Goal: Task Accomplishment & Management: Complete application form

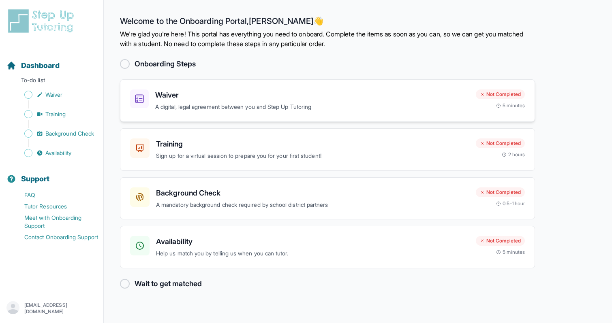
click at [182, 96] on h3 "Waiver" at bounding box center [312, 95] width 314 height 11
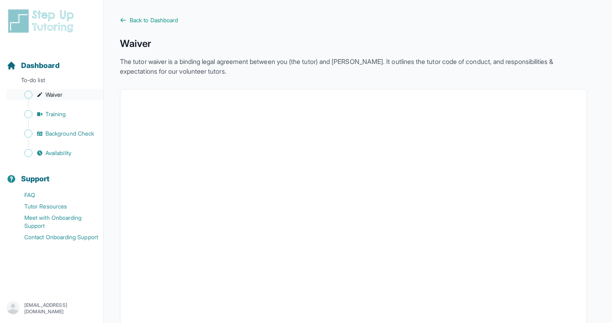
click at [54, 95] on span "Waiver" at bounding box center [53, 95] width 17 height 8
click at [142, 23] on span "Back to Dashboard" at bounding box center [154, 20] width 48 height 8
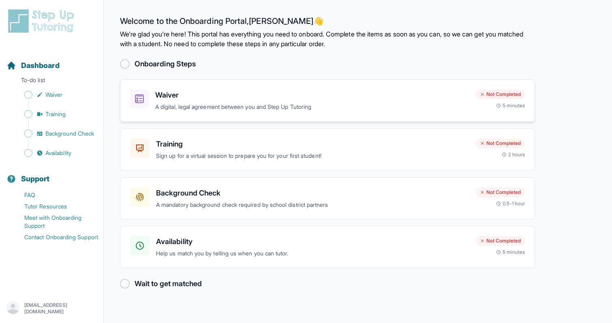
click at [401, 111] on p "A digital, legal agreement between you and Step Up Tutoring" at bounding box center [312, 107] width 314 height 9
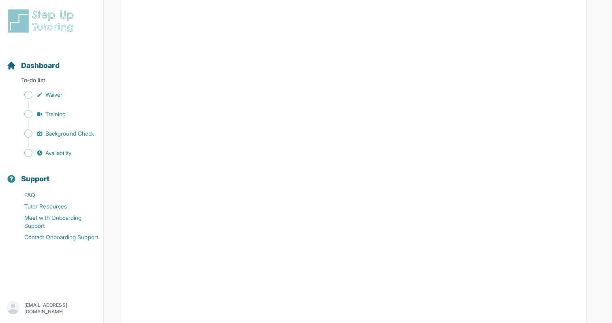
scroll to position [1395, 0]
click at [62, 93] on span "Waiver" at bounding box center [53, 95] width 17 height 8
click at [61, 122] on div "Sidebar" at bounding box center [53, 124] width 94 height 8
click at [59, 118] on span "Training" at bounding box center [55, 114] width 21 height 8
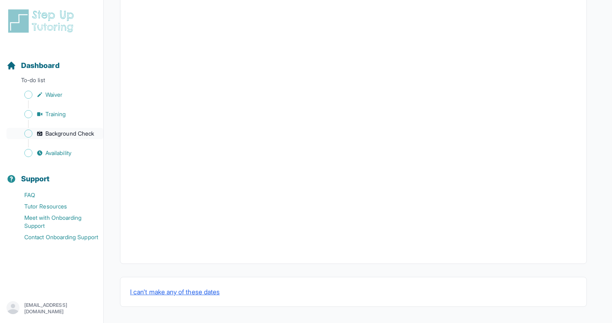
click at [63, 139] on link "Background Check" at bounding box center [54, 133] width 97 height 11
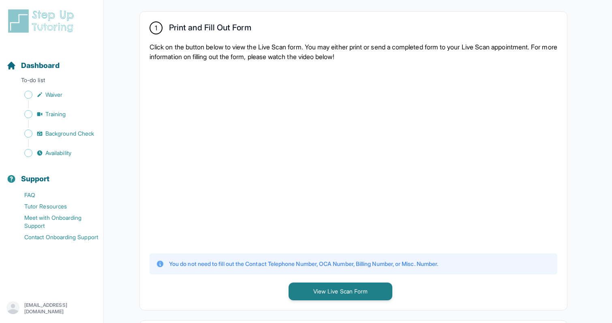
scroll to position [149, 0]
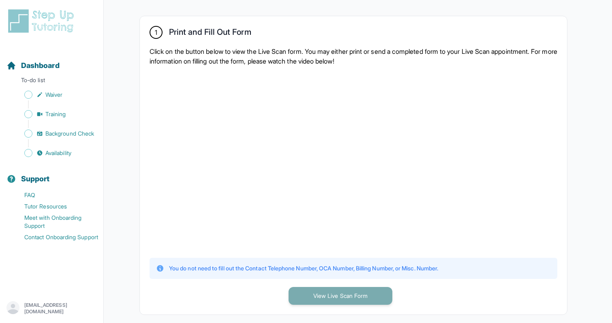
click at [337, 300] on button "View Live Scan Form" at bounding box center [341, 296] width 104 height 18
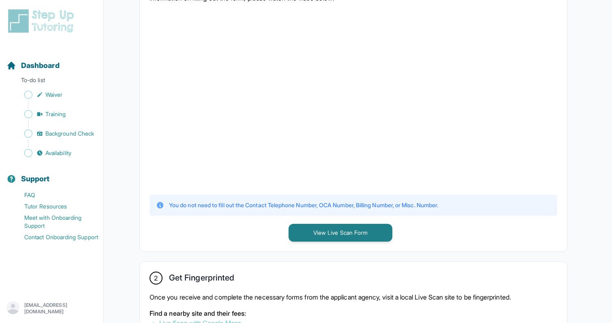
scroll to position [0, 0]
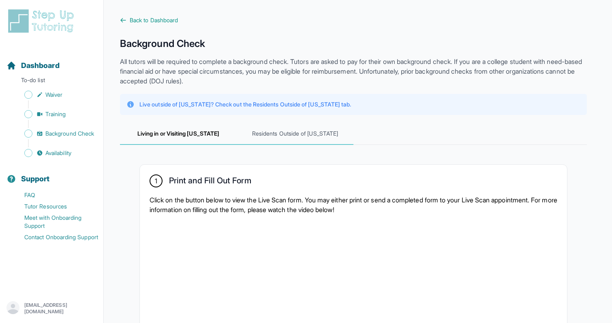
click at [292, 135] on span "Residents Outside of [US_STATE]" at bounding box center [295, 134] width 117 height 22
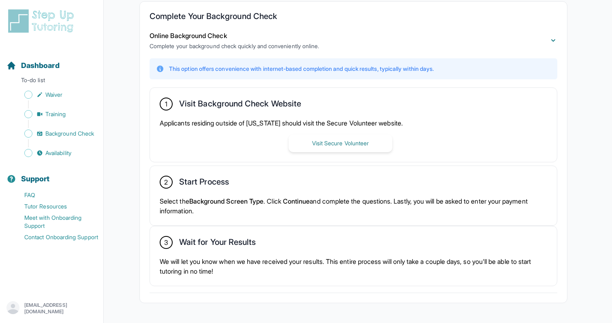
scroll to position [189, 0]
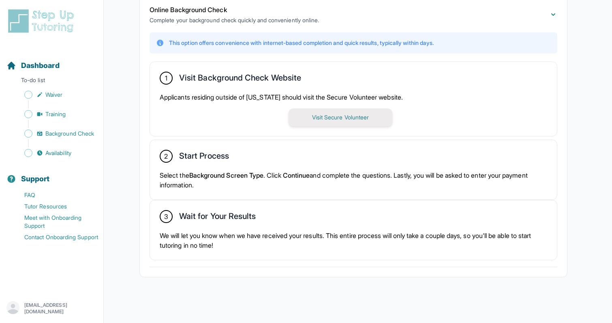
click at [353, 119] on button "Visit Secure Volunteer" at bounding box center [341, 118] width 104 height 18
